Goal: Download file/media

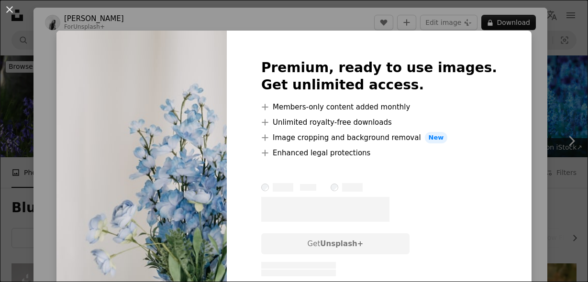
scroll to position [280, 0]
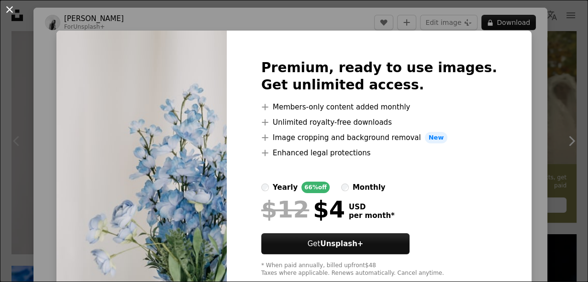
click at [14, 15] on button "An X shape" at bounding box center [9, 9] width 11 height 11
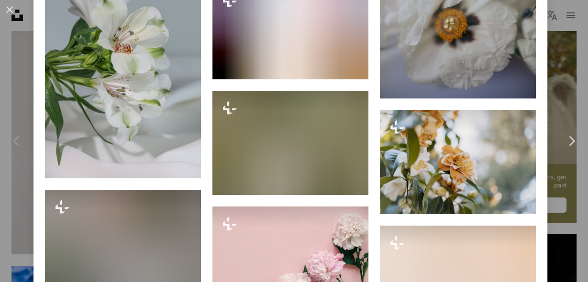
scroll to position [8341, 0]
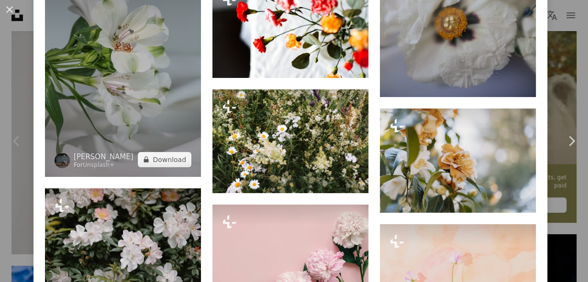
click at [139, 95] on img at bounding box center [123, 60] width 156 height 234
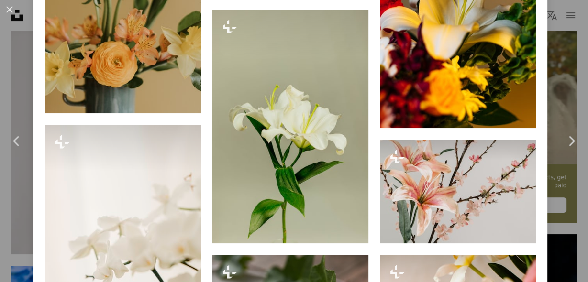
scroll to position [2709, 0]
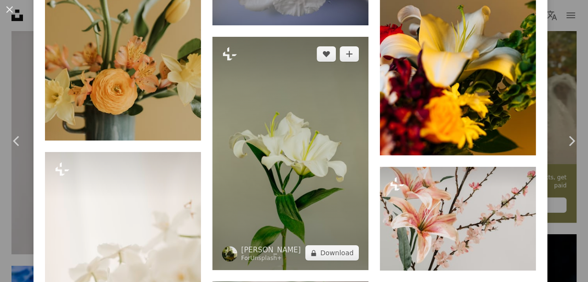
click at [298, 143] on img at bounding box center [290, 154] width 156 height 234
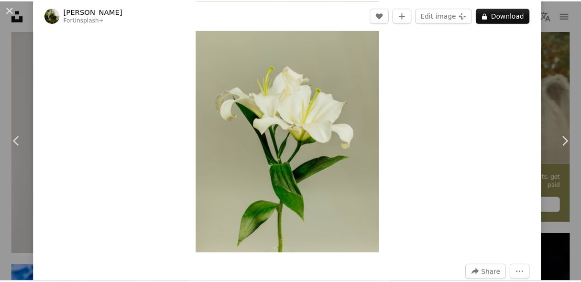
scroll to position [31, 0]
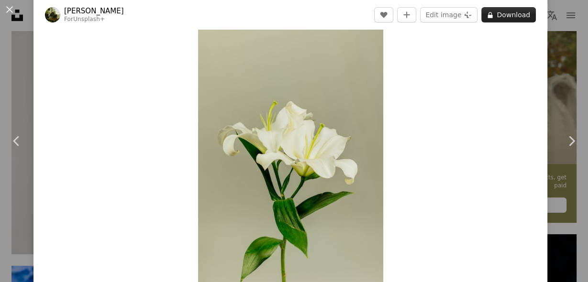
click at [491, 15] on icon at bounding box center [490, 15] width 5 height 6
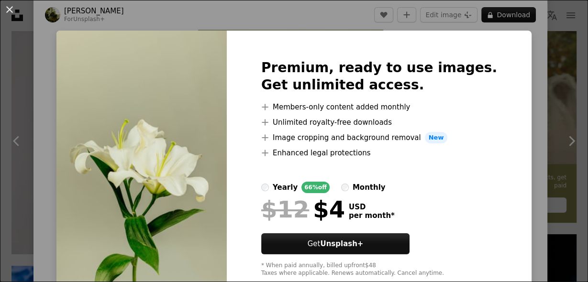
click at [334, 11] on div "An X shape Premium, ready to use images. Get unlimited access. A plus sign Memb…" at bounding box center [294, 141] width 588 height 282
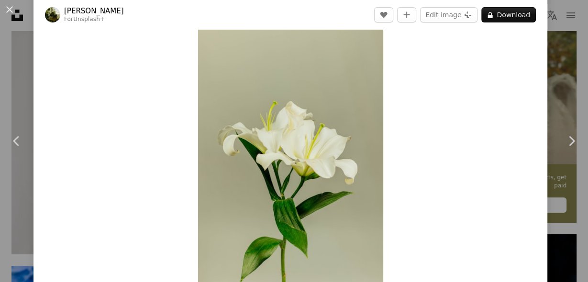
click at [567, 46] on div "An X shape Chevron left Chevron right [PERSON_NAME] For Unsplash+ A heart A plu…" at bounding box center [294, 141] width 588 height 282
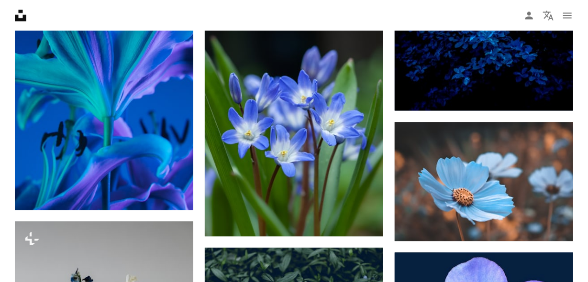
scroll to position [893, 0]
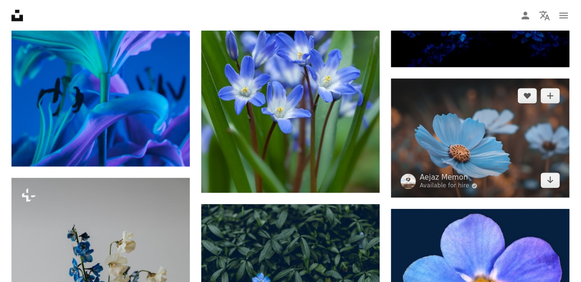
click at [481, 142] on img at bounding box center [480, 137] width 178 height 119
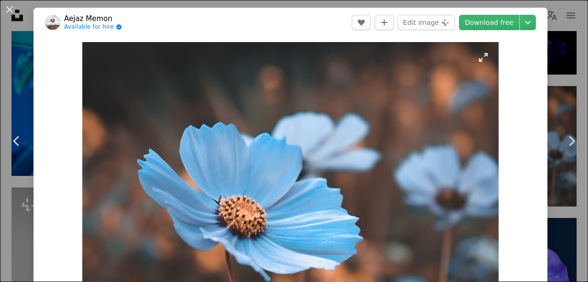
drag, startPoint x: 506, startPoint y: 113, endPoint x: 366, endPoint y: 117, distance: 139.2
click at [366, 117] on div "Zoom in" at bounding box center [290, 180] width 514 height 287
click at [366, 117] on img "Zoom in on this image" at bounding box center [290, 180] width 416 height 277
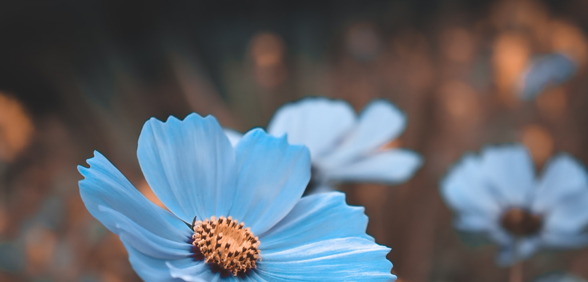
scroll to position [53, 0]
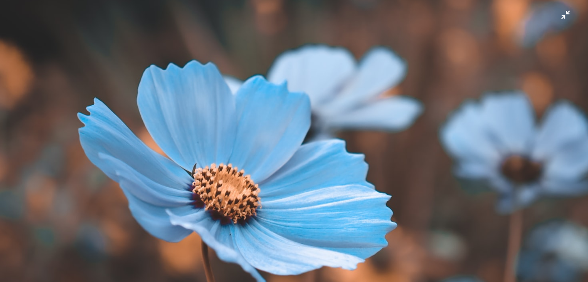
click at [568, 19] on img "Zoom out on this image" at bounding box center [294, 143] width 589 height 393
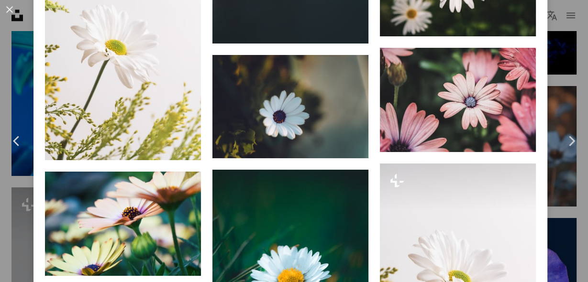
scroll to position [1109, 0]
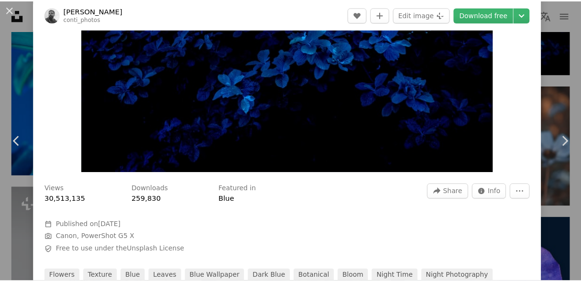
scroll to position [168, 0]
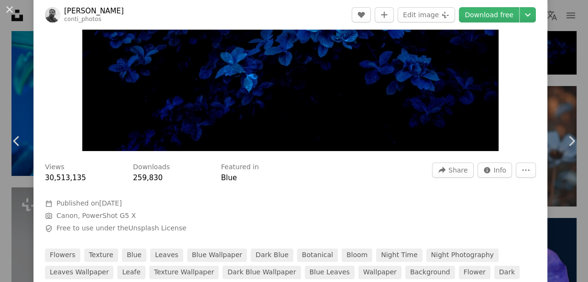
click at [568, 19] on div "An X shape Chevron left Chevron right [PERSON_NAME] conti_photos A heart A plus…" at bounding box center [294, 141] width 588 height 282
